Goal: Task Accomplishment & Management: Complete application form

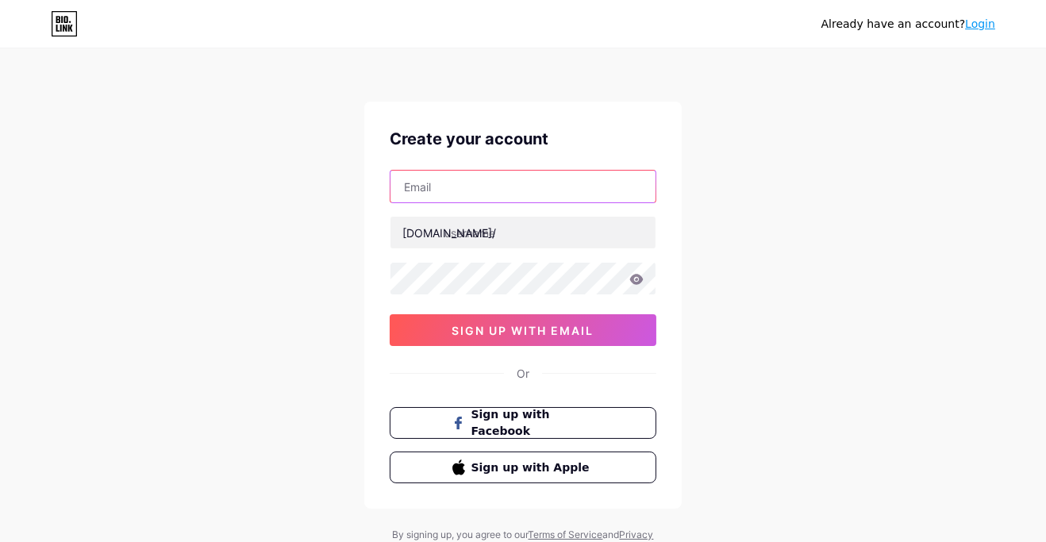
click at [523, 188] on input "text" at bounding box center [522, 187] width 265 height 32
click at [840, 260] on div "Already have an account? Login Create your account T [DOMAIN_NAME]/ sign up wit…" at bounding box center [523, 303] width 1046 height 607
click at [555, 185] on input "T" at bounding box center [522, 187] width 265 height 32
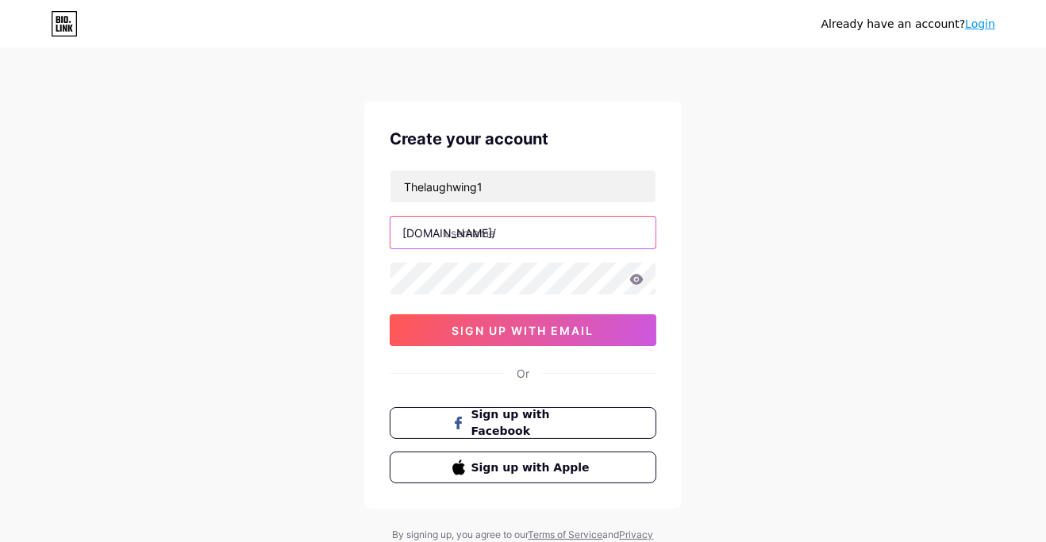
click at [527, 232] on input "text" at bounding box center [522, 233] width 265 height 32
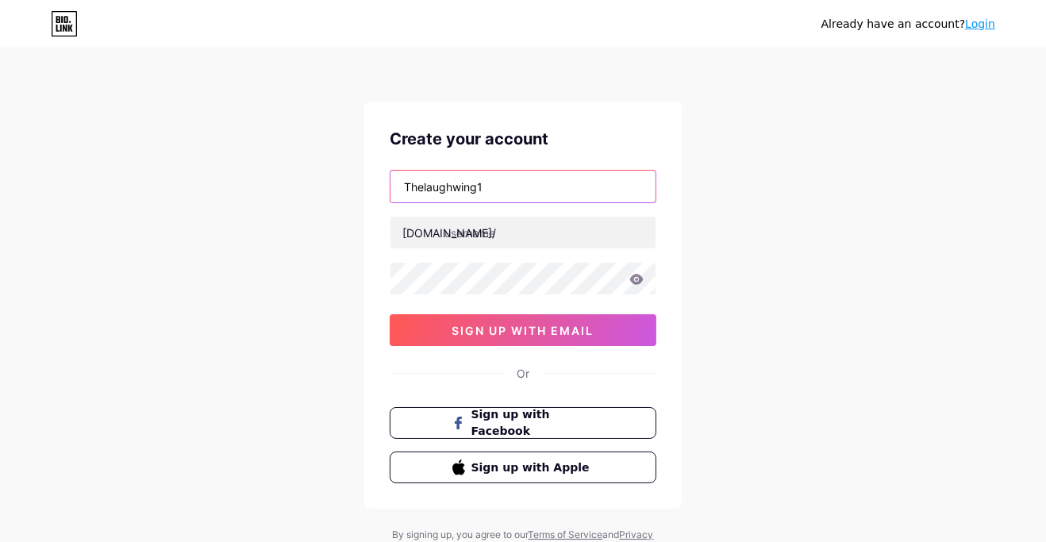
click at [532, 190] on input "Thelaughwing1" at bounding box center [522, 187] width 265 height 32
type input "Thelaughwing1"
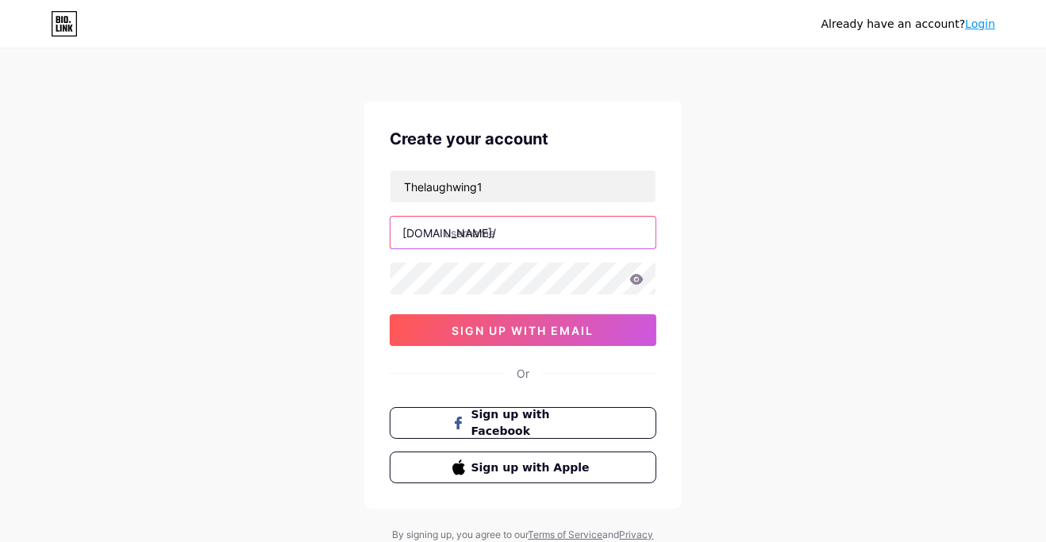
click at [462, 235] on input "text" at bounding box center [522, 233] width 265 height 32
click at [452, 231] on input "laughwing" at bounding box center [522, 233] width 265 height 32
click at [444, 237] on input "laughwing" at bounding box center [522, 233] width 265 height 32
type input "laughwing"
click at [631, 280] on icon at bounding box center [636, 279] width 13 height 10
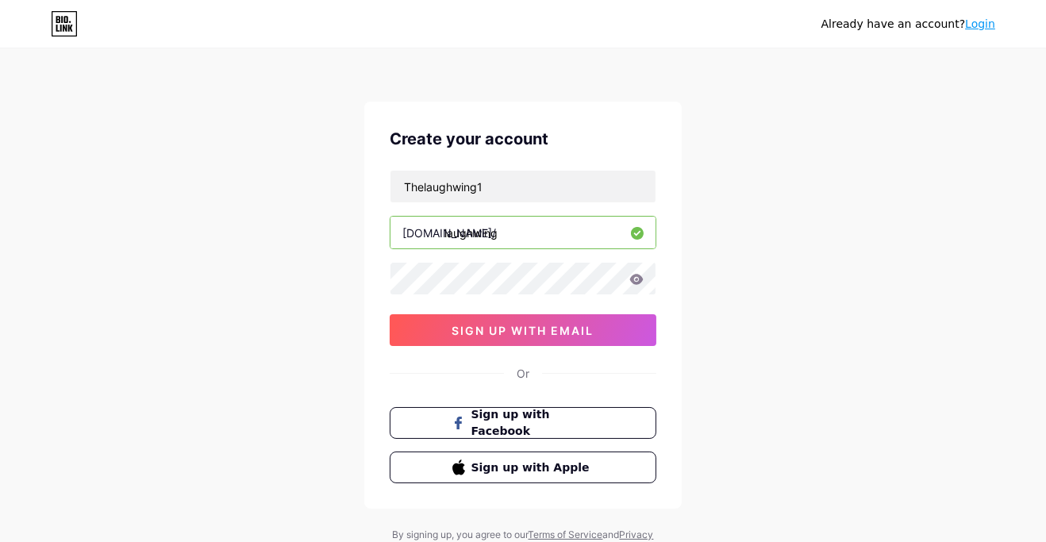
click at [632, 281] on icon at bounding box center [636, 279] width 13 height 10
click at [632, 280] on icon at bounding box center [636, 279] width 13 height 10
click at [641, 283] on icon at bounding box center [636, 279] width 14 height 11
click at [633, 280] on icon at bounding box center [636, 279] width 13 height 10
click at [552, 336] on button "sign up with email" at bounding box center [523, 330] width 267 height 32
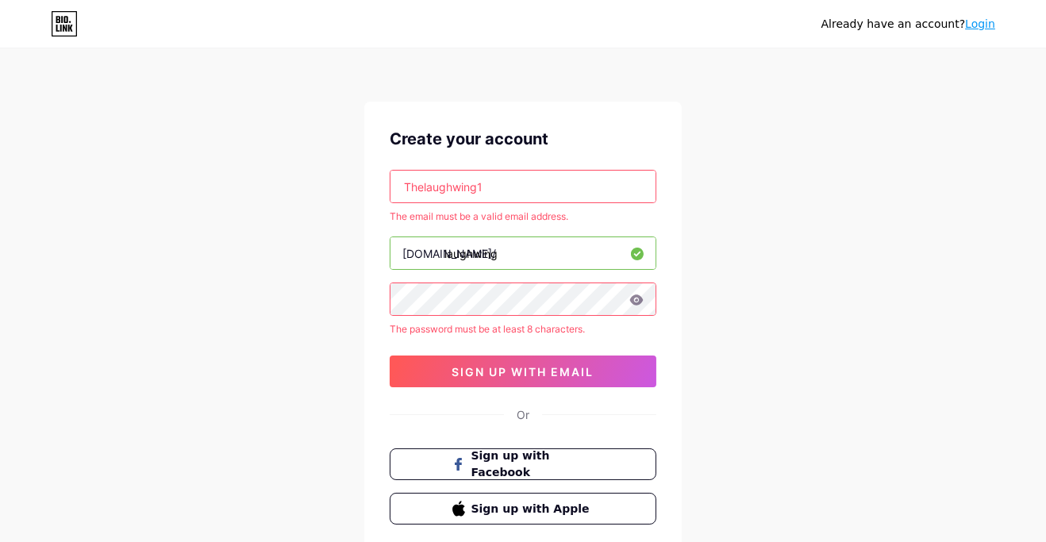
click at [494, 183] on input "Thelaughwing1" at bounding box center [522, 187] width 265 height 32
type input "[EMAIL_ADDRESS][DOMAIN_NAME]"
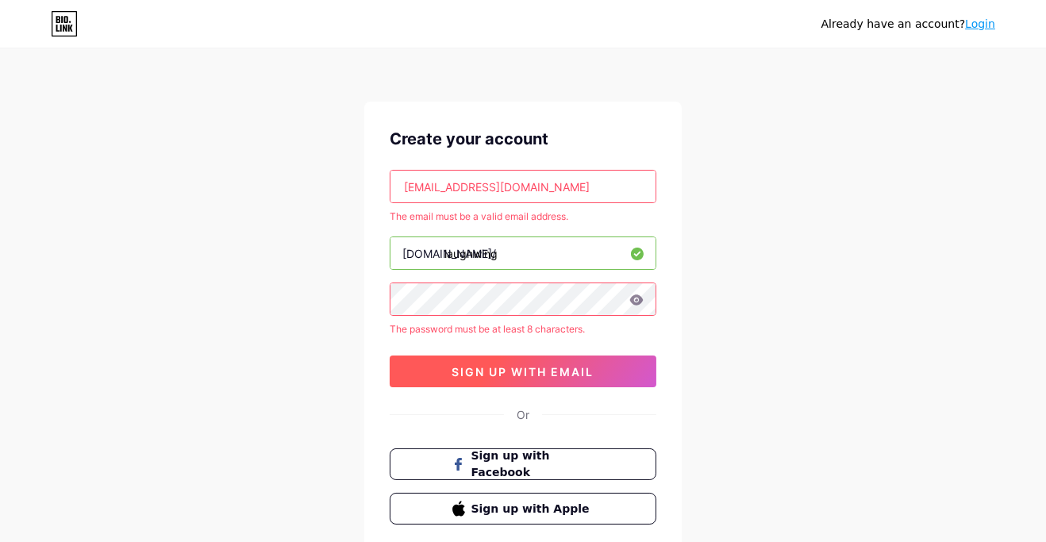
click at [575, 373] on span "sign up with email" at bounding box center [523, 371] width 142 height 13
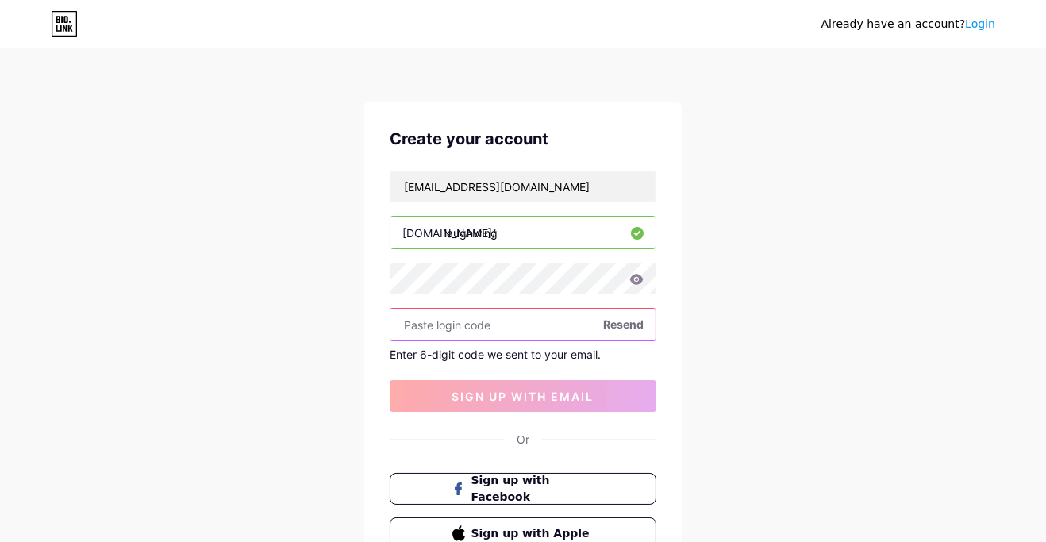
click at [467, 321] on input "text" at bounding box center [522, 325] width 265 height 32
click at [431, 326] on input "text" at bounding box center [522, 325] width 265 height 32
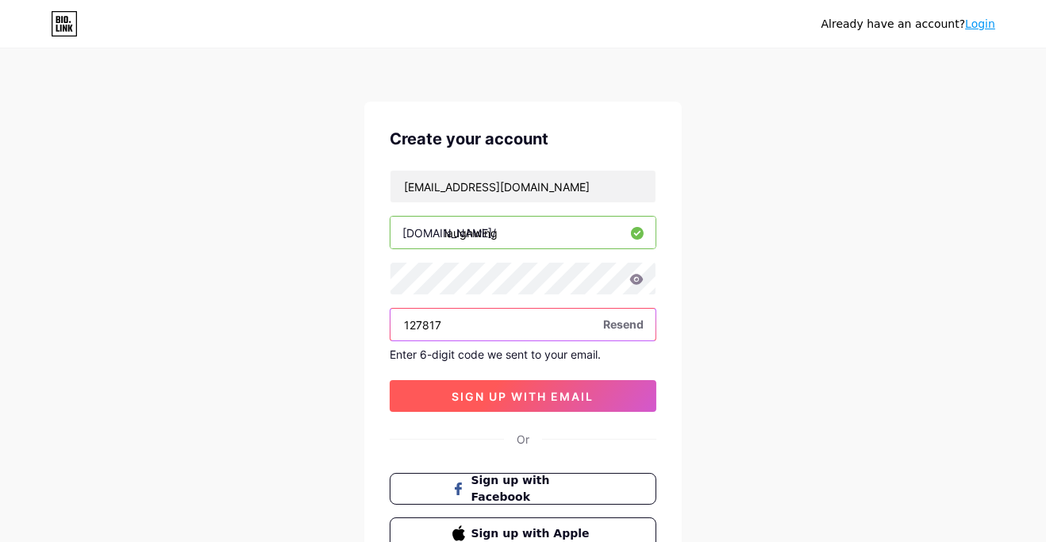
type input "127817"
click at [536, 396] on span "sign up with email" at bounding box center [523, 396] width 142 height 13
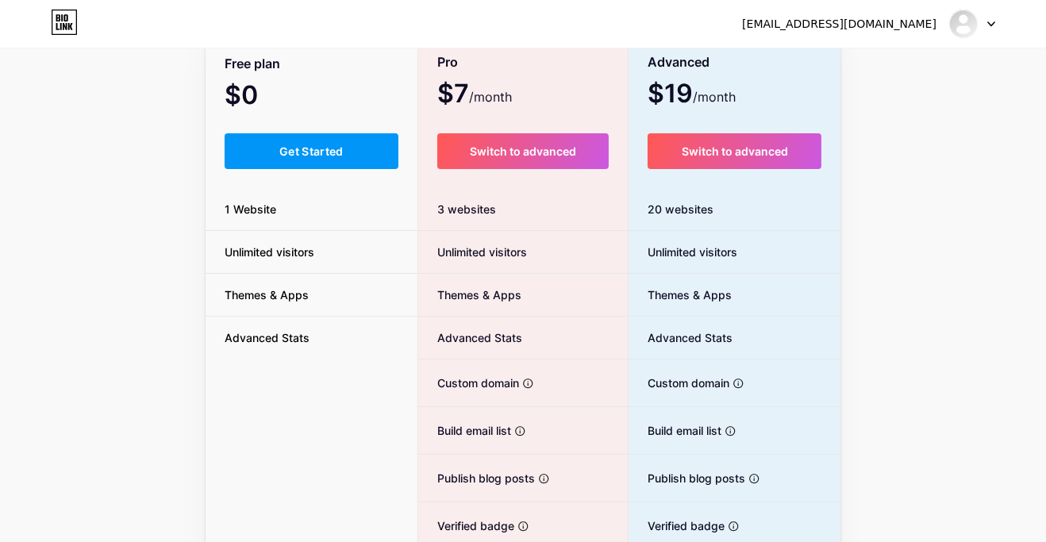
scroll to position [162, 0]
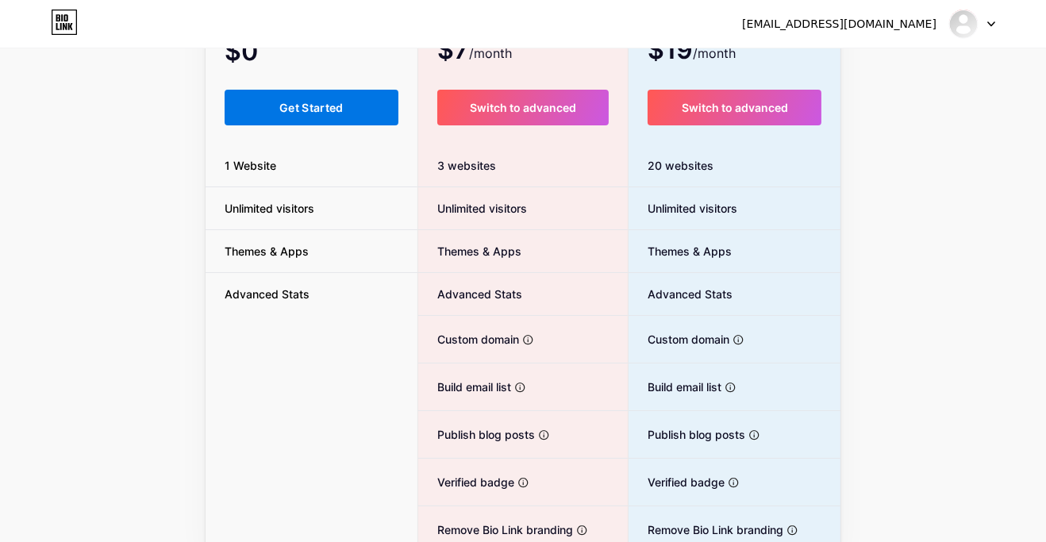
click at [313, 96] on button "Get Started" at bounding box center [312, 108] width 174 height 36
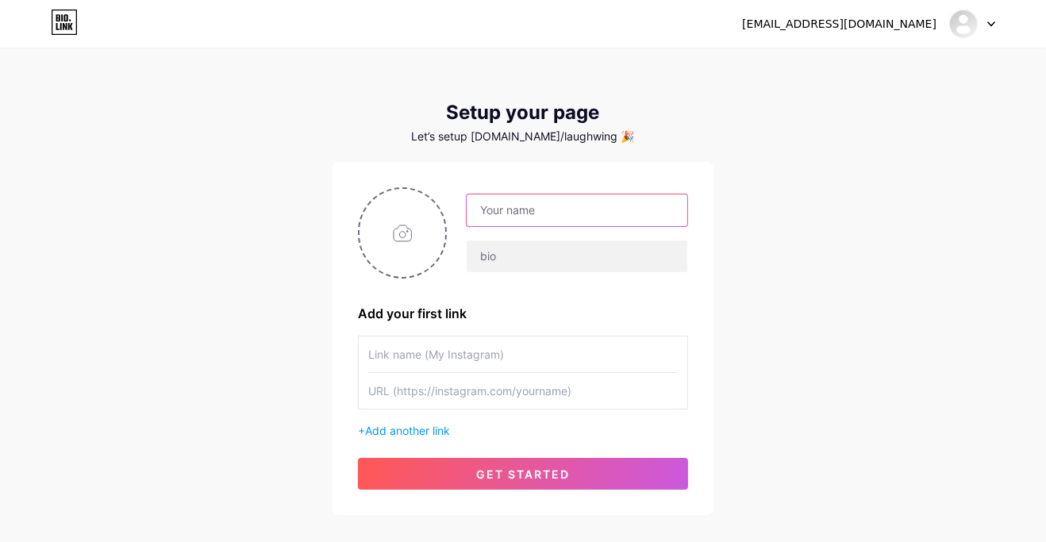
click at [582, 210] on input "text" at bounding box center [577, 210] width 221 height 32
type input "L"
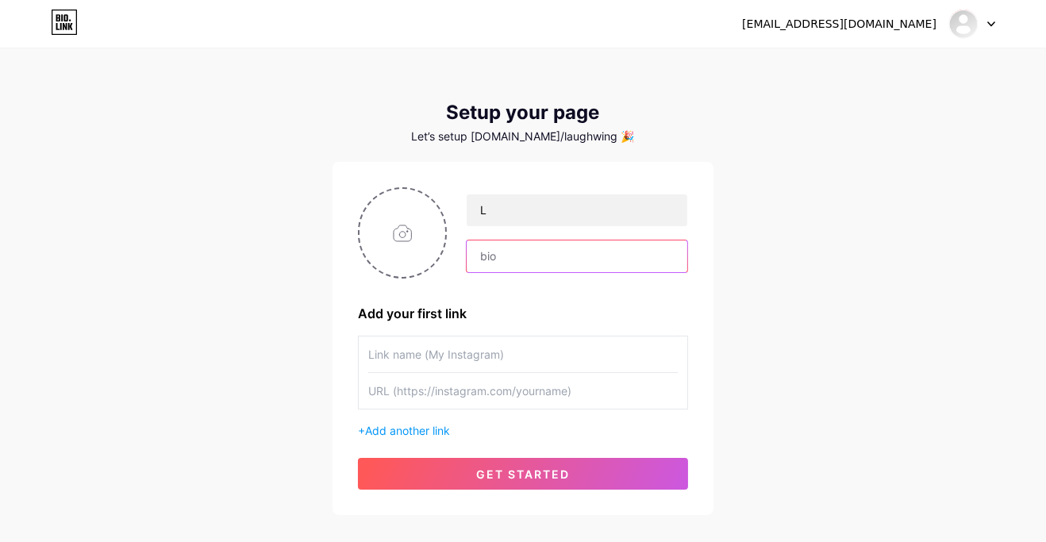
click at [541, 259] on input "text" at bounding box center [577, 256] width 221 height 32
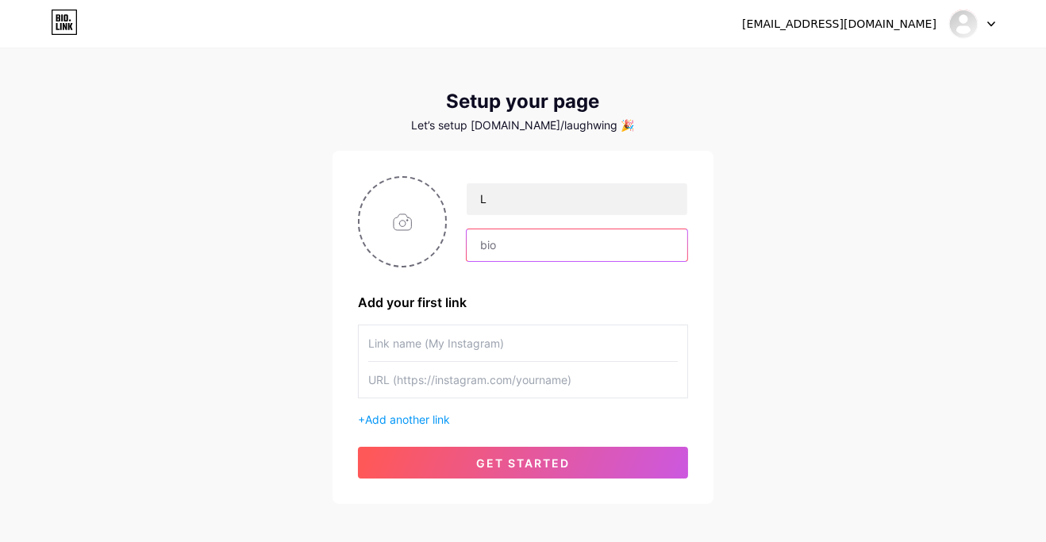
click at [499, 242] on input "text" at bounding box center [577, 245] width 221 height 32
type input ""Welcome to the circus. Political satire served hot, biased, and ridiculous.""
click at [489, 344] on input "text" at bounding box center [522, 343] width 309 height 36
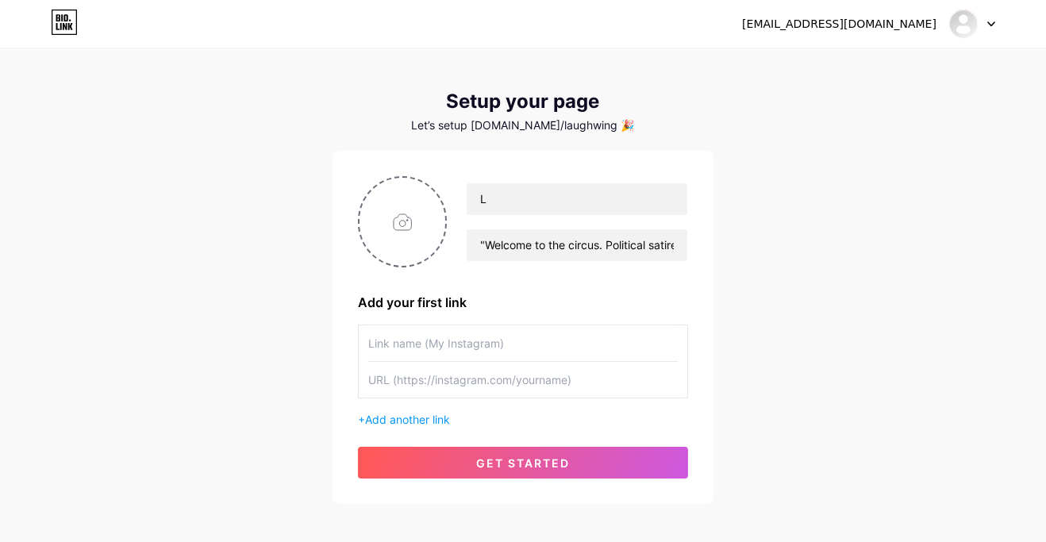
click at [476, 343] on input "text" at bounding box center [522, 343] width 309 height 36
type input "L Wing"
click at [461, 375] on input "text" at bounding box center [522, 380] width 309 height 36
type input "[URL][DOMAIN_NAME]"
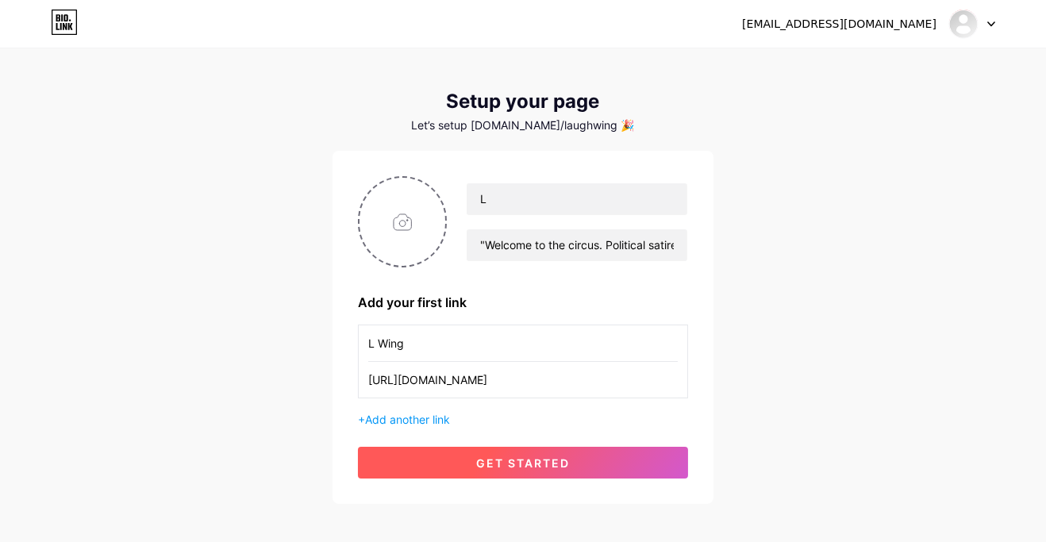
click at [536, 468] on span "get started" at bounding box center [523, 462] width 94 height 13
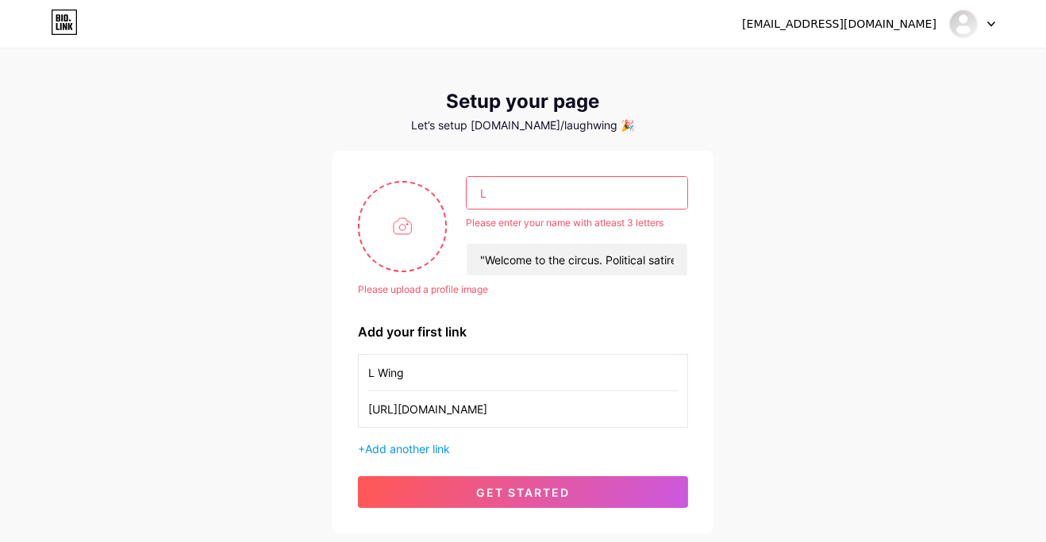
click at [571, 188] on input "L" at bounding box center [577, 193] width 221 height 32
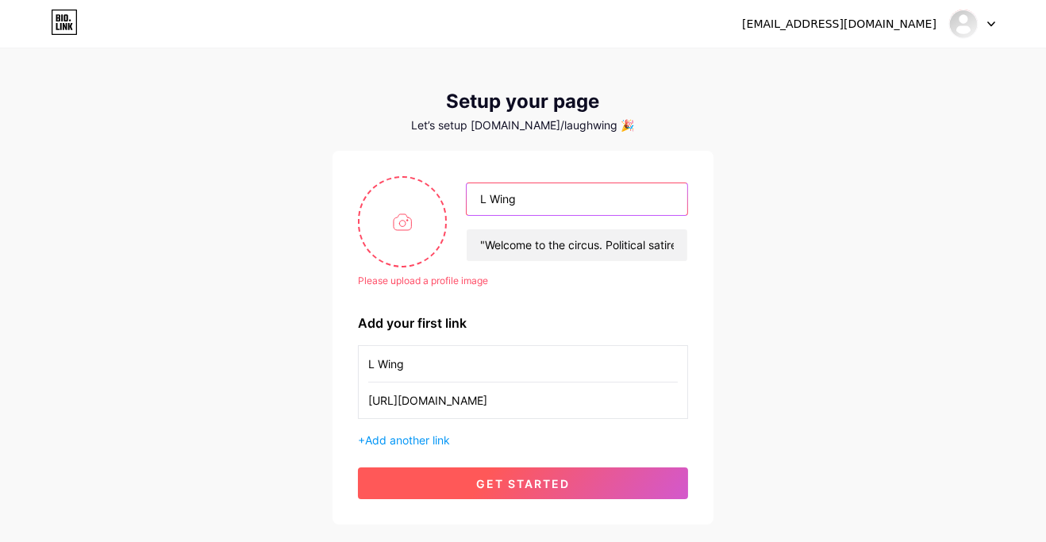
type input "L Wing"
click at [569, 486] on span "get started" at bounding box center [523, 483] width 94 height 13
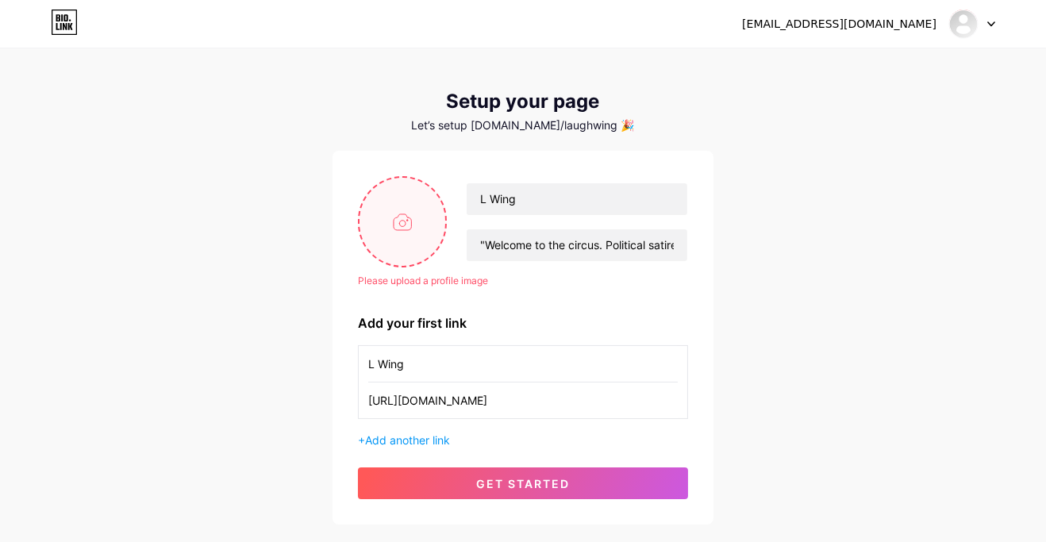
click at [409, 228] on input "file" at bounding box center [402, 222] width 86 height 88
click at [397, 225] on input "file" at bounding box center [402, 222] width 86 height 88
type input "C:\fakepath\17552617596321047288705256166834.jpg"
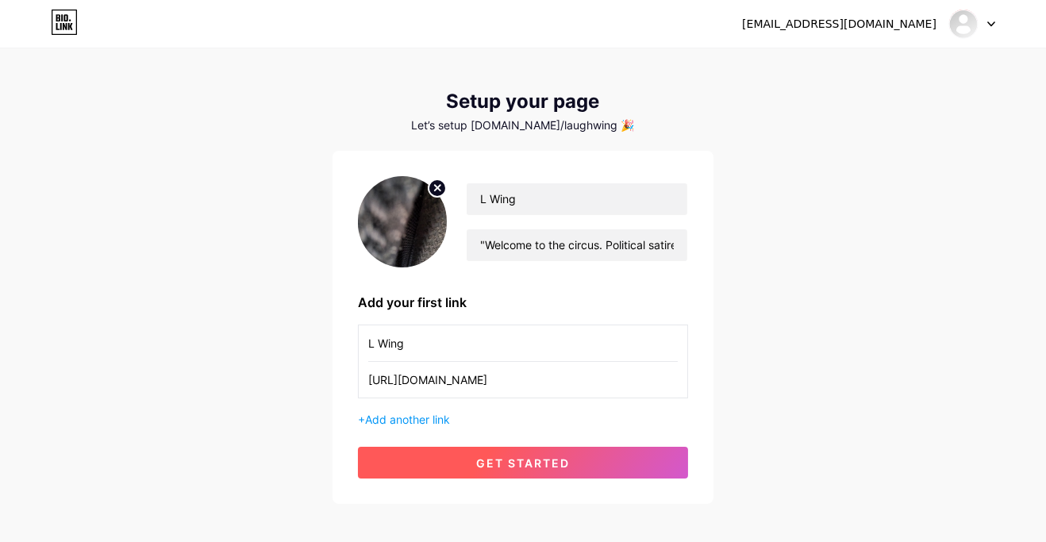
click at [560, 460] on span "get started" at bounding box center [523, 462] width 94 height 13
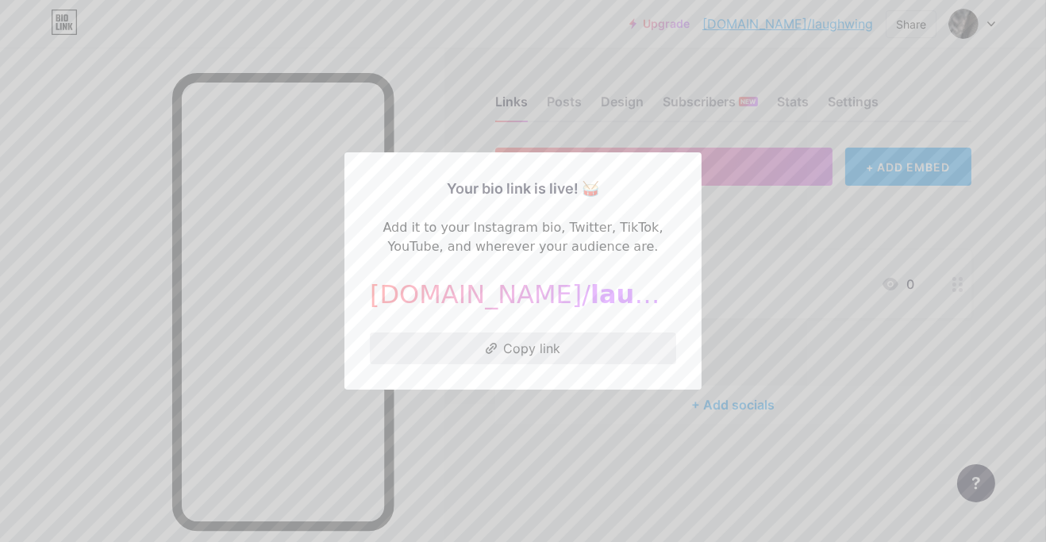
click at [540, 364] on button "Copy link" at bounding box center [523, 349] width 306 height 32
click at [757, 471] on div at bounding box center [523, 271] width 1046 height 542
